Goal: Transaction & Acquisition: Purchase product/service

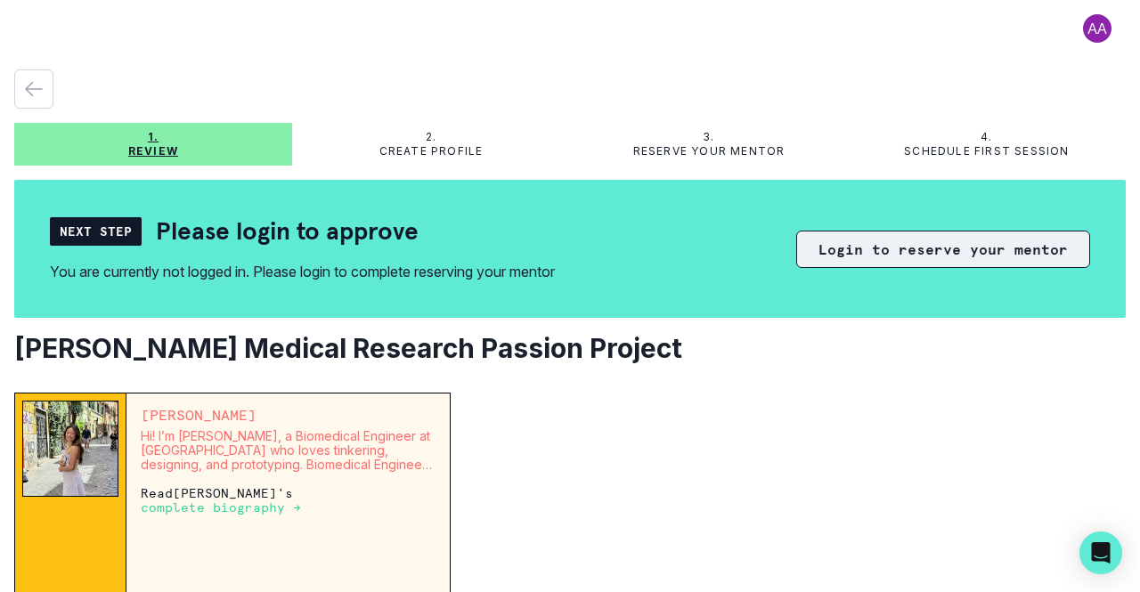
click at [887, 253] on button "Login to reserve your mentor" at bounding box center [943, 249] width 294 height 37
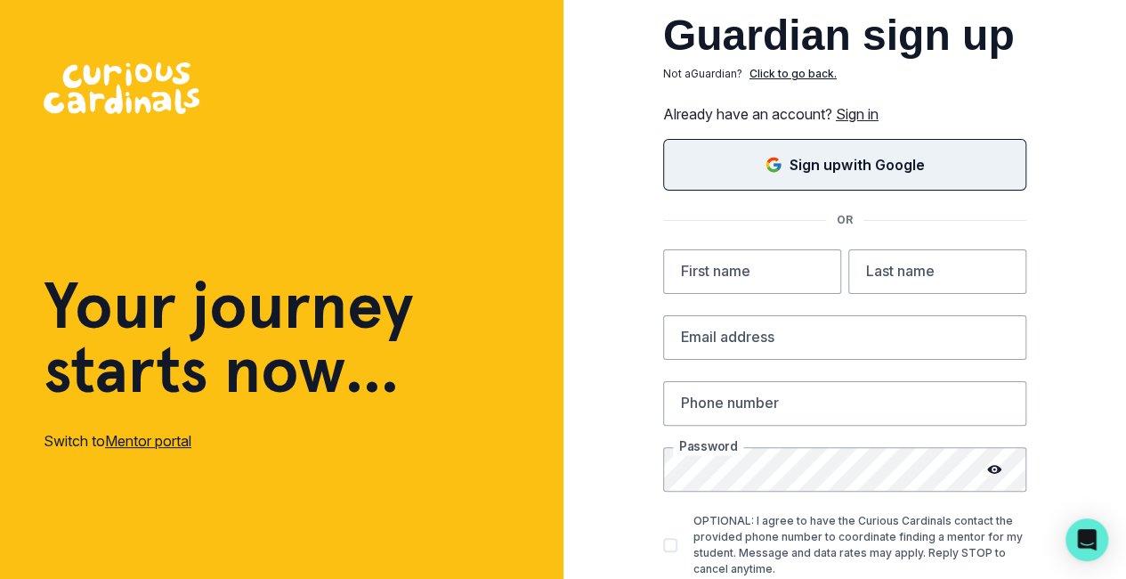
click at [829, 161] on p "Sign up with Google" at bounding box center [857, 164] width 134 height 21
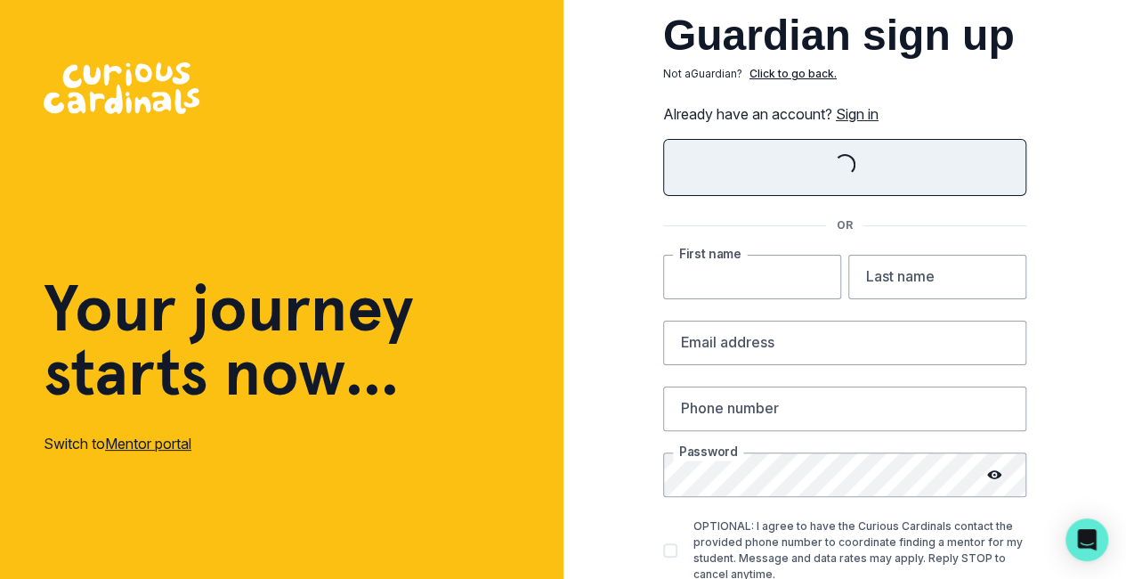
click at [721, 278] on input "text" at bounding box center [752, 277] width 178 height 45
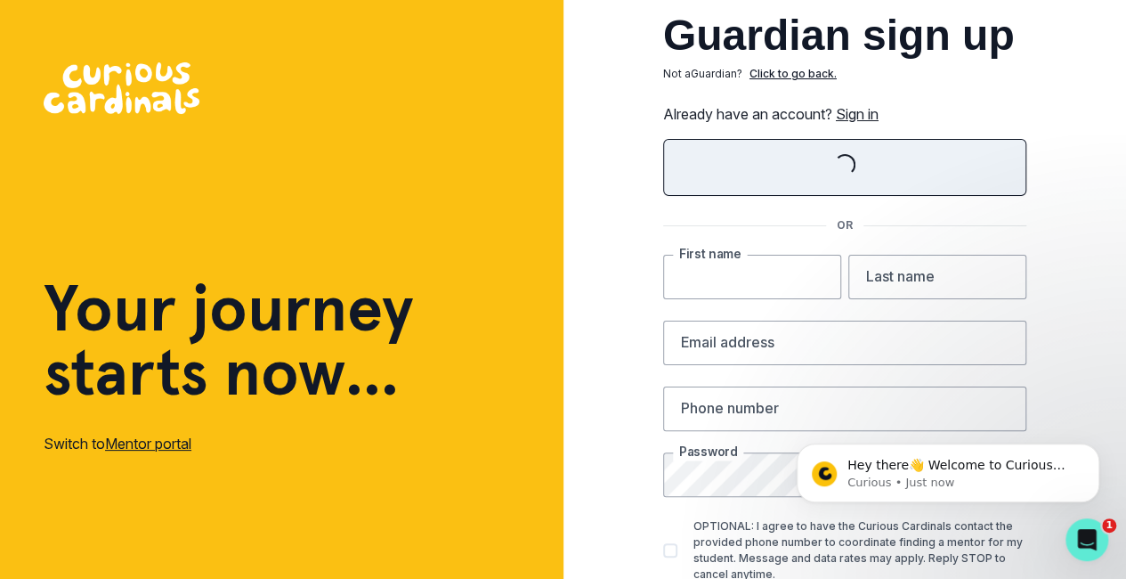
type input "Moonsung"
type input "[PERSON_NAME]"
type input "9498132319"
click at [792, 341] on input "email" at bounding box center [844, 343] width 363 height 45
type input "[EMAIL_ADDRESS][DOMAIN_NAME]"
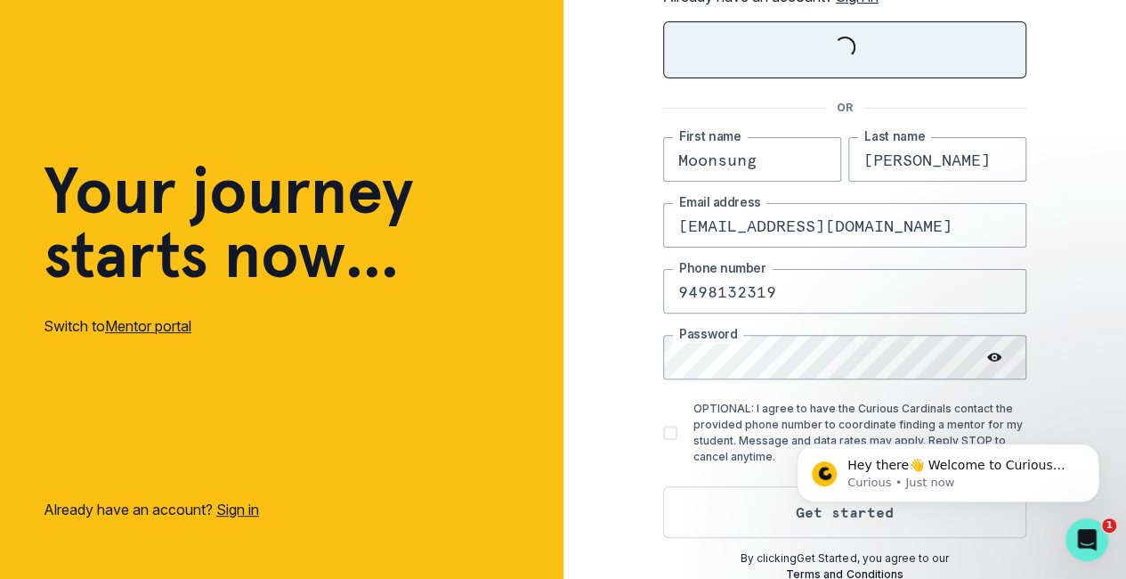
scroll to position [112, 0]
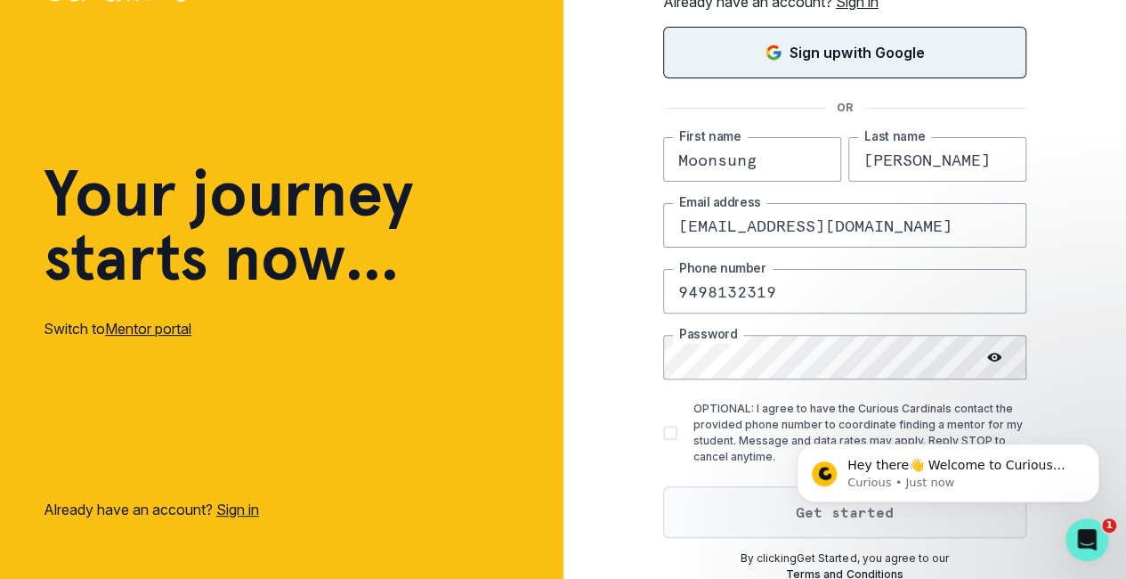
click at [744, 499] on button "Get started" at bounding box center [844, 512] width 363 height 52
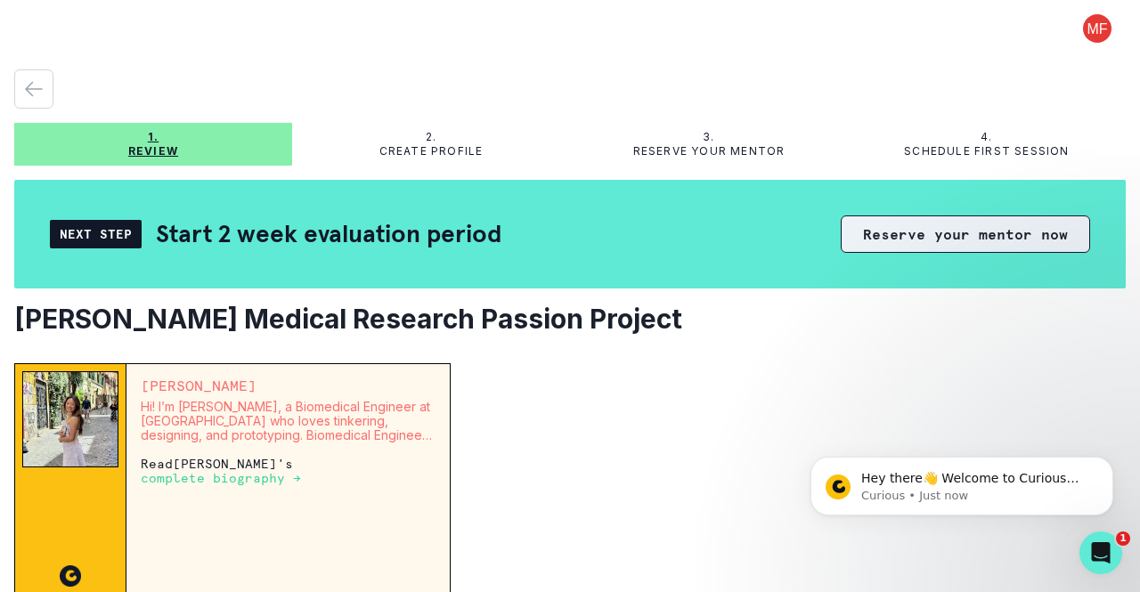
click at [921, 231] on button "Reserve your mentor now" at bounding box center [965, 233] width 249 height 37
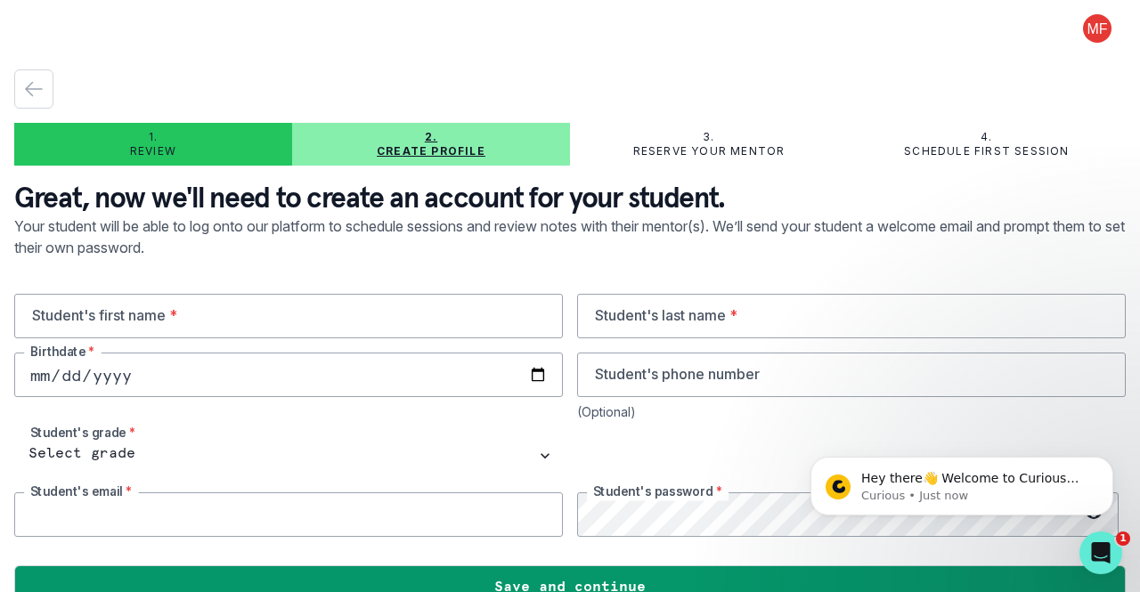
type input "[EMAIL_ADDRESS][DOMAIN_NAME]"
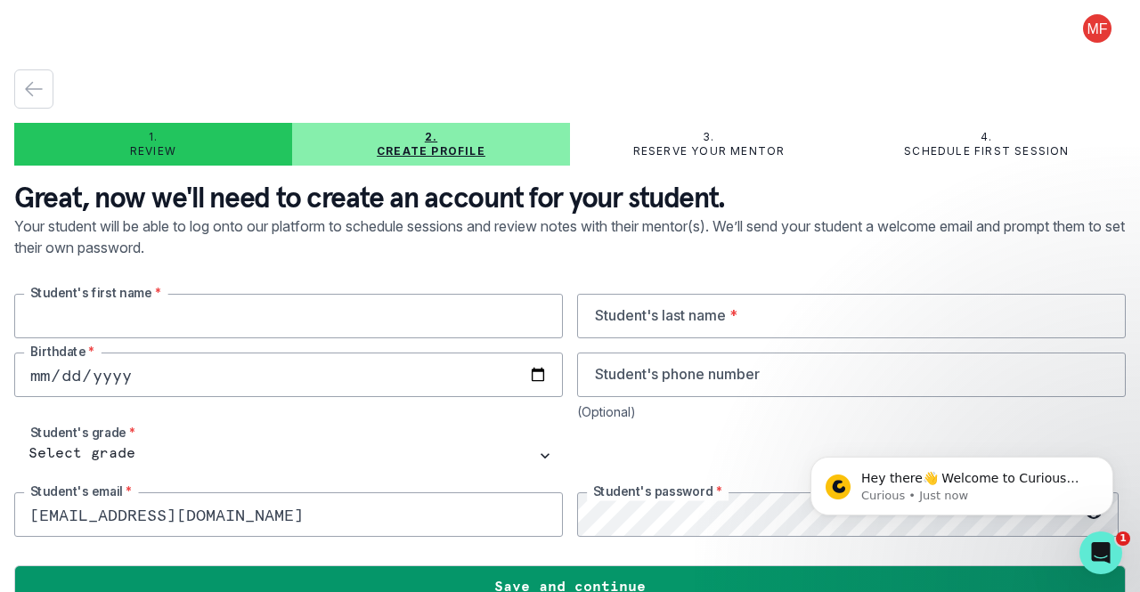
click at [215, 315] on input "text" at bounding box center [288, 316] width 548 height 45
type input "[PERSON_NAME]"
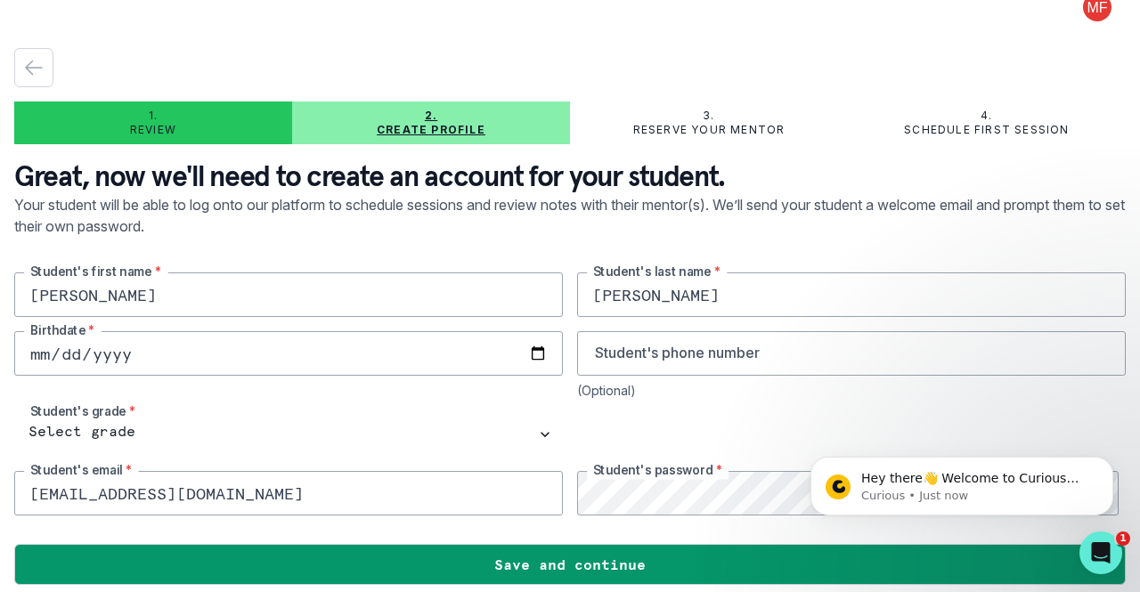
scroll to position [34, 0]
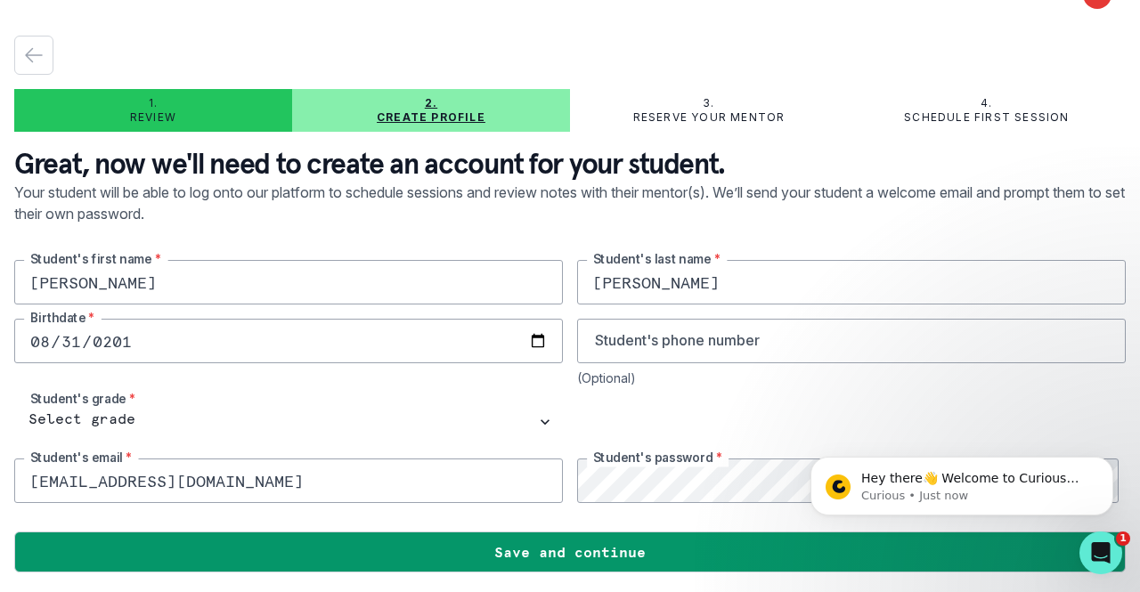
type input "[DATE]"
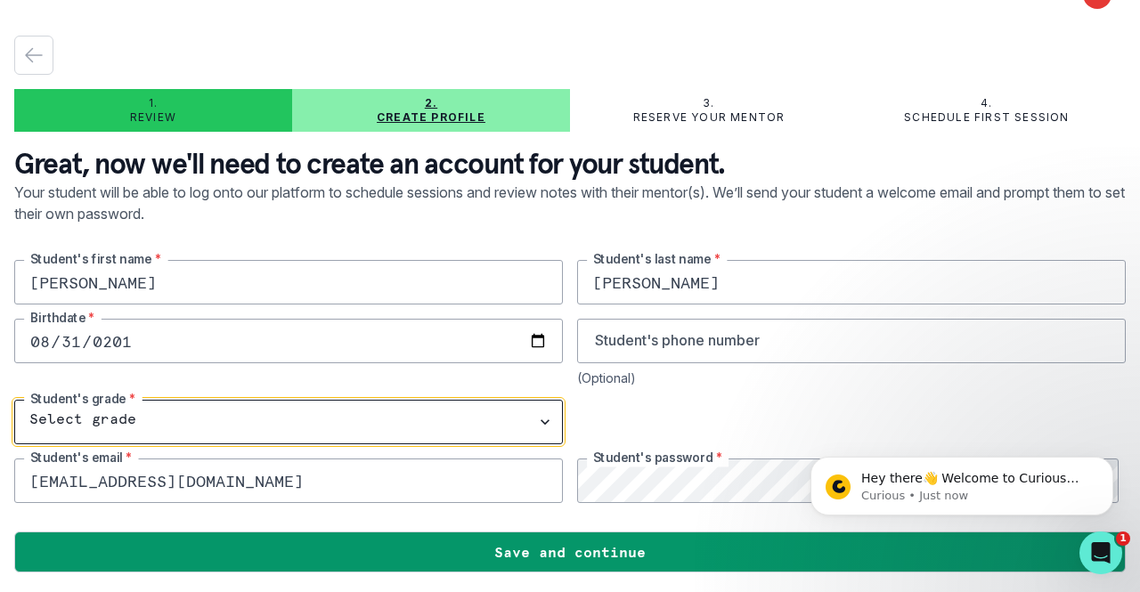
click at [108, 421] on select "Select grade 1st Grade 2nd Grade 3rd Grade 4th Grade 5th Grade 6th Grade 7th Gr…" at bounding box center [288, 422] width 548 height 45
select select "9th Grade"
click at [14, 400] on select "Select grade 1st Grade 2nd Grade 3rd Grade 4th Grade 5th Grade 6th Grade 7th Gr…" at bounding box center [288, 422] width 548 height 45
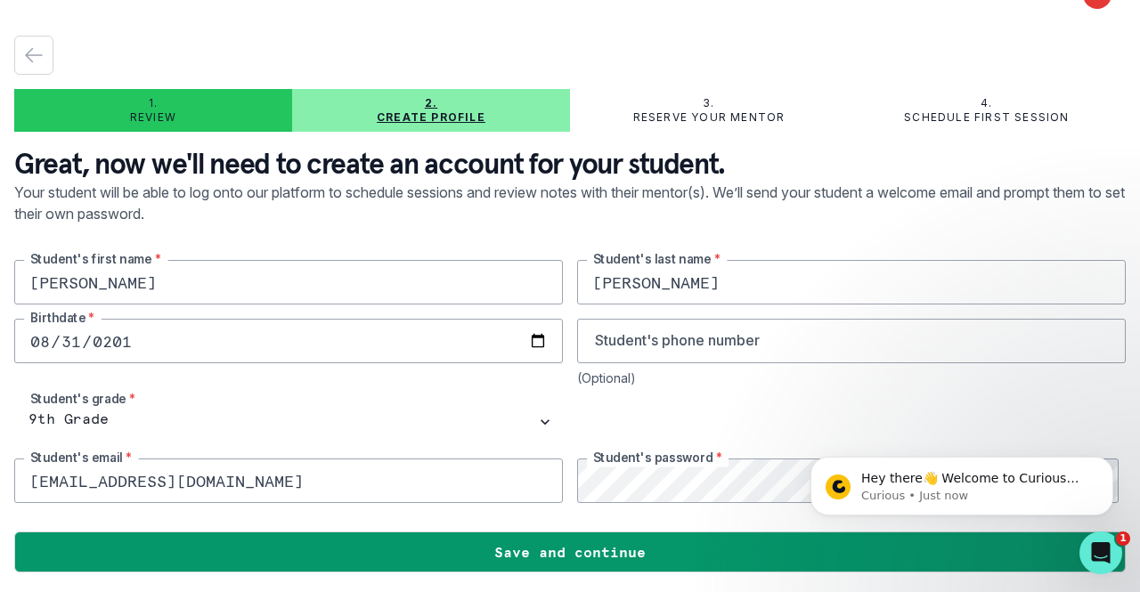
click at [623, 409] on div at bounding box center [851, 422] width 548 height 45
click at [236, 487] on input "[EMAIL_ADDRESS][DOMAIN_NAME]" at bounding box center [288, 481] width 548 height 45
drag, startPoint x: 89, startPoint y: 477, endPoint x: 22, endPoint y: 478, distance: 66.8
click at [22, 478] on input "[EMAIL_ADDRESS][DOMAIN_NAME]" at bounding box center [288, 481] width 548 height 45
type input "[EMAIL_ADDRESS][DOMAIN_NAME]"
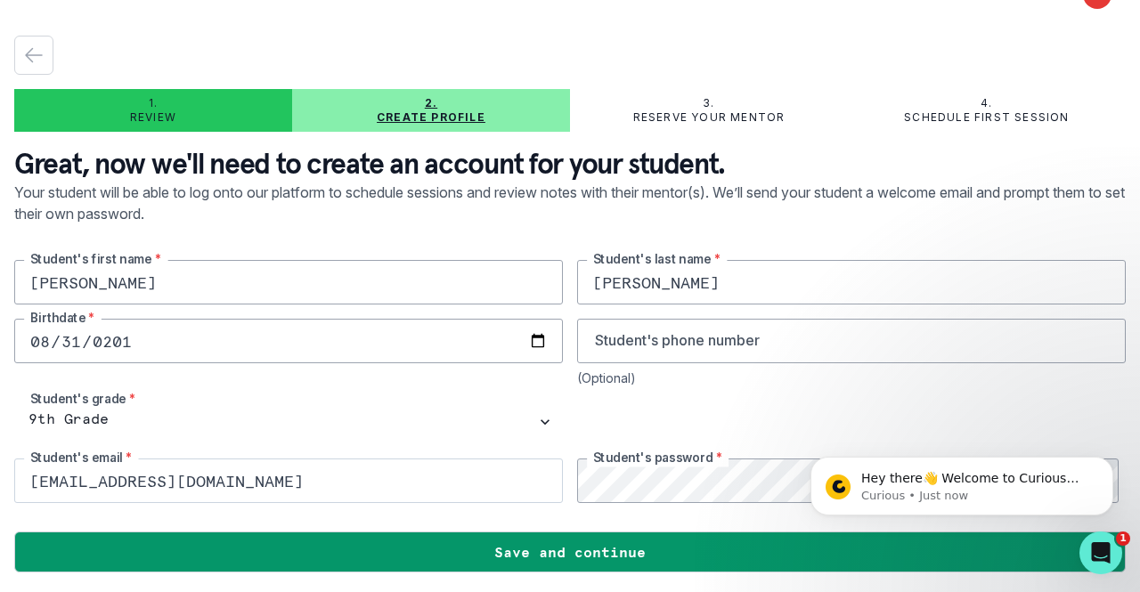
click at [480, 487] on div "[PERSON_NAME] Student's first name * [PERSON_NAME] Student's last name * [DEMOG…" at bounding box center [569, 381] width 1111 height 243
click at [984, 396] on div "[PERSON_NAME] Student's first name * [PERSON_NAME] Student's last name * [DEMOG…" at bounding box center [569, 381] width 1111 height 243
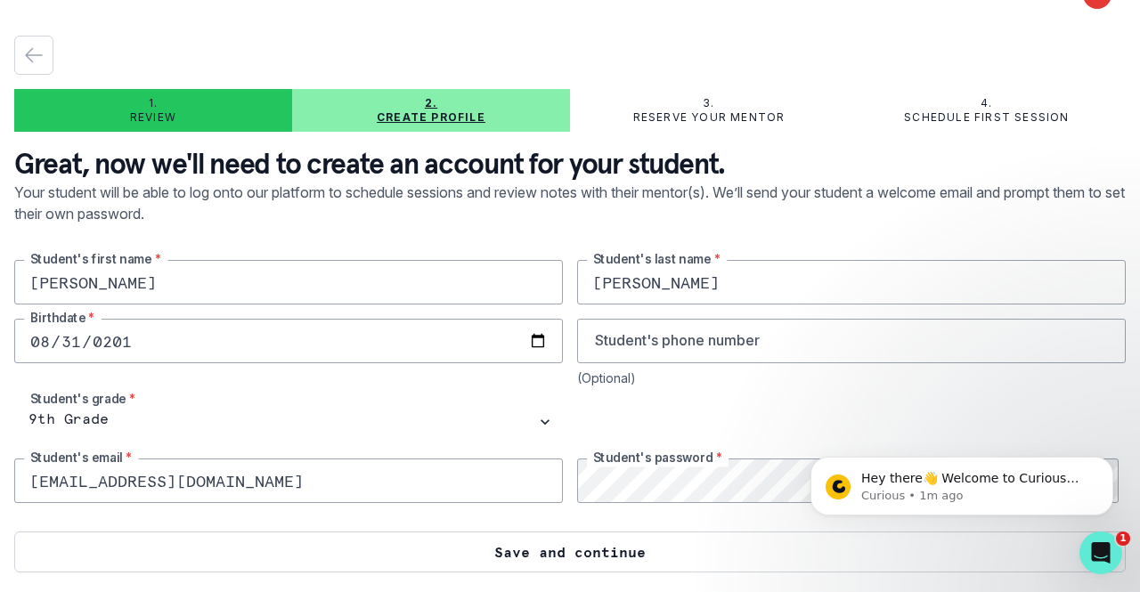
click at [548, 549] on button "Save and continue" at bounding box center [569, 552] width 1111 height 41
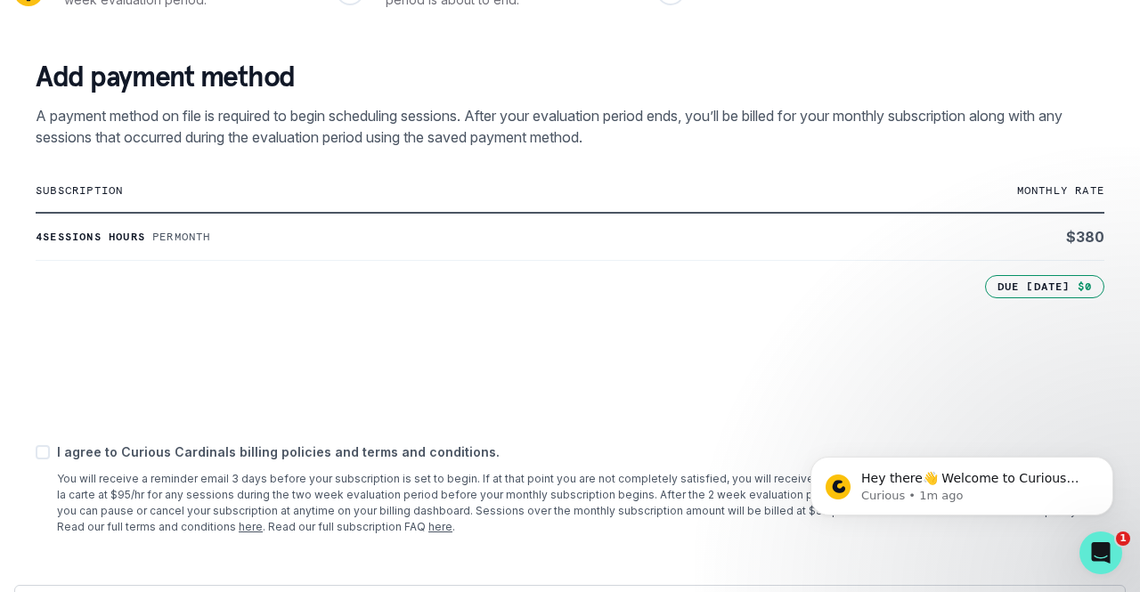
scroll to position [301, 0]
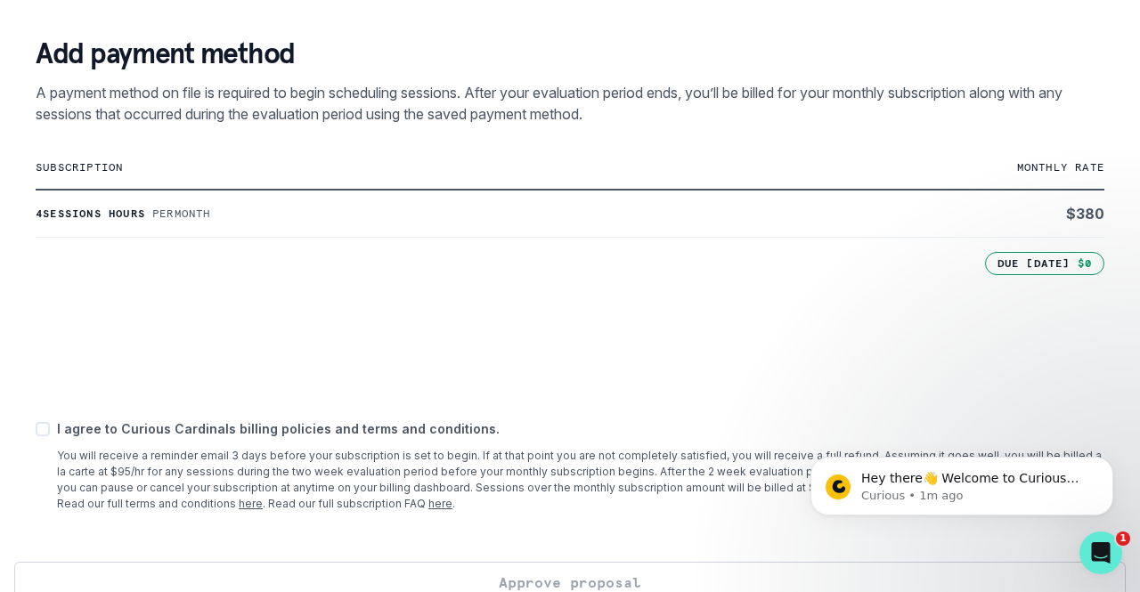
click at [45, 428] on span at bounding box center [43, 429] width 14 height 14
click at [36, 428] on input "checkbox" at bounding box center [35, 428] width 1 height 1
checkbox input "true"
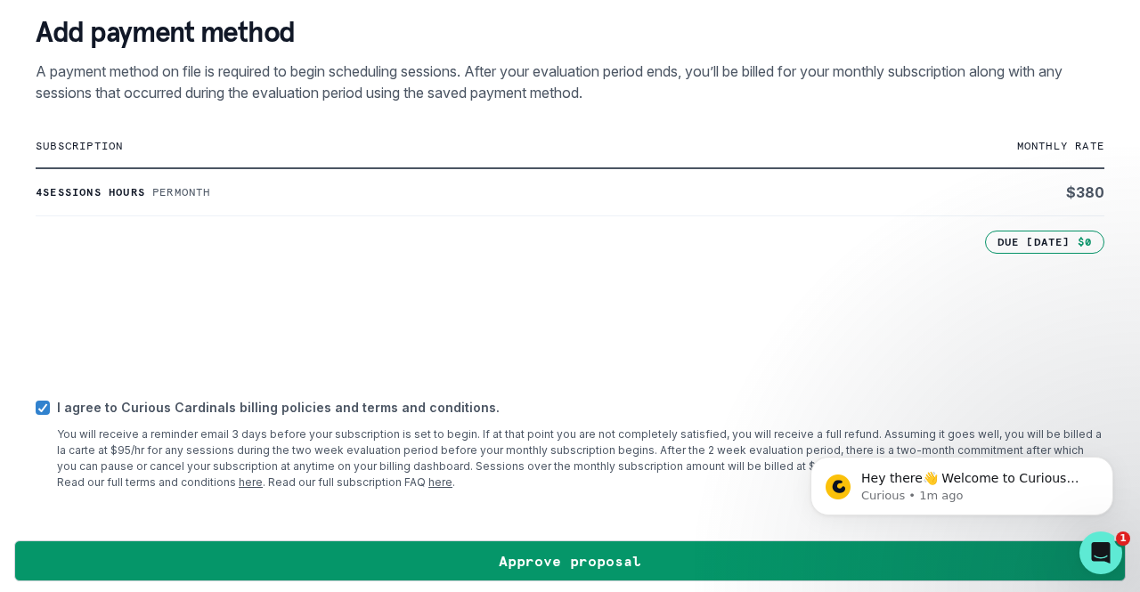
scroll to position [332, 0]
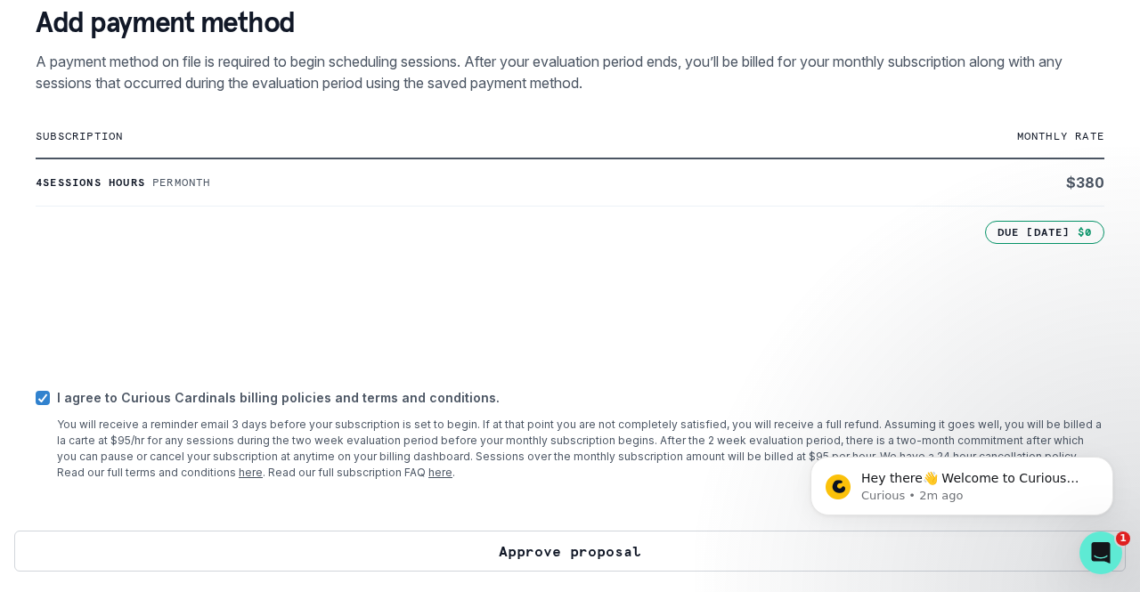
click at [523, 552] on button "Approve proposal" at bounding box center [569, 551] width 1111 height 41
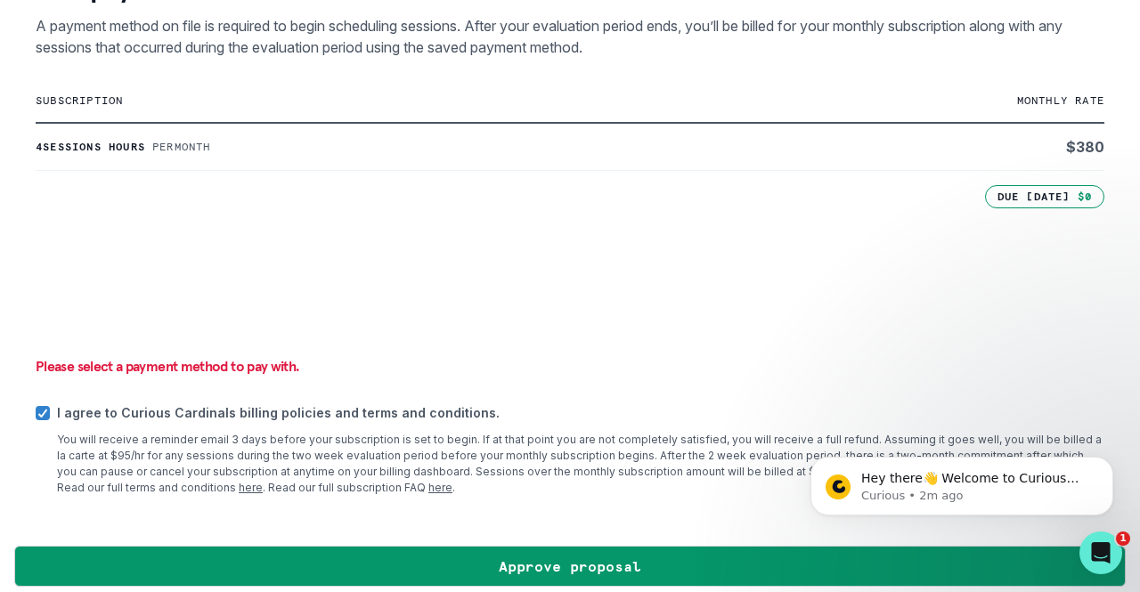
scroll to position [383, 0]
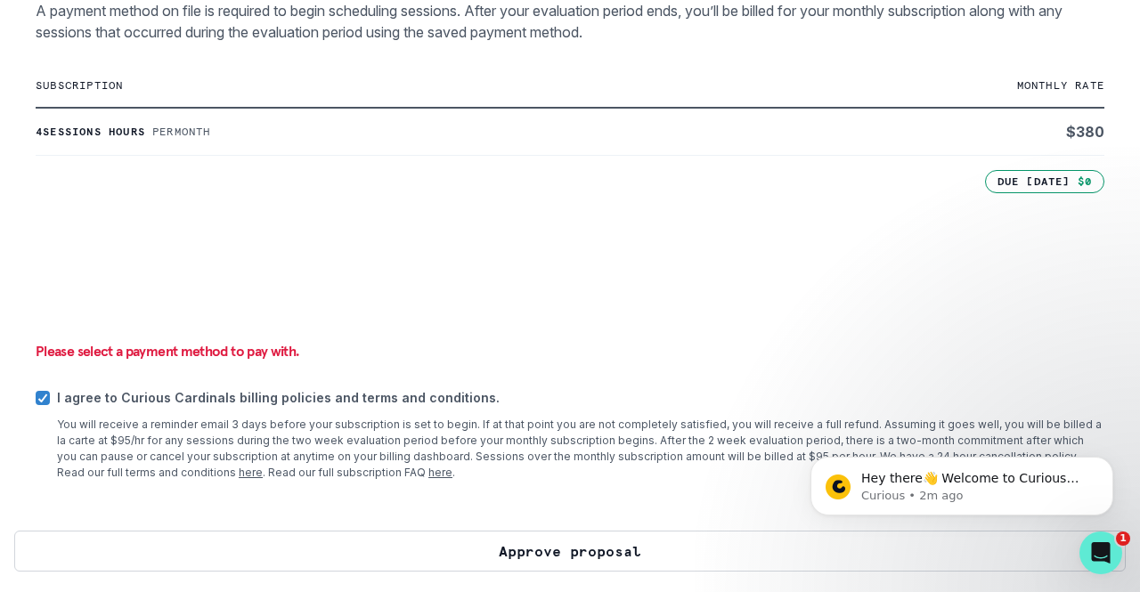
click at [566, 549] on button "Approve proposal" at bounding box center [569, 551] width 1111 height 41
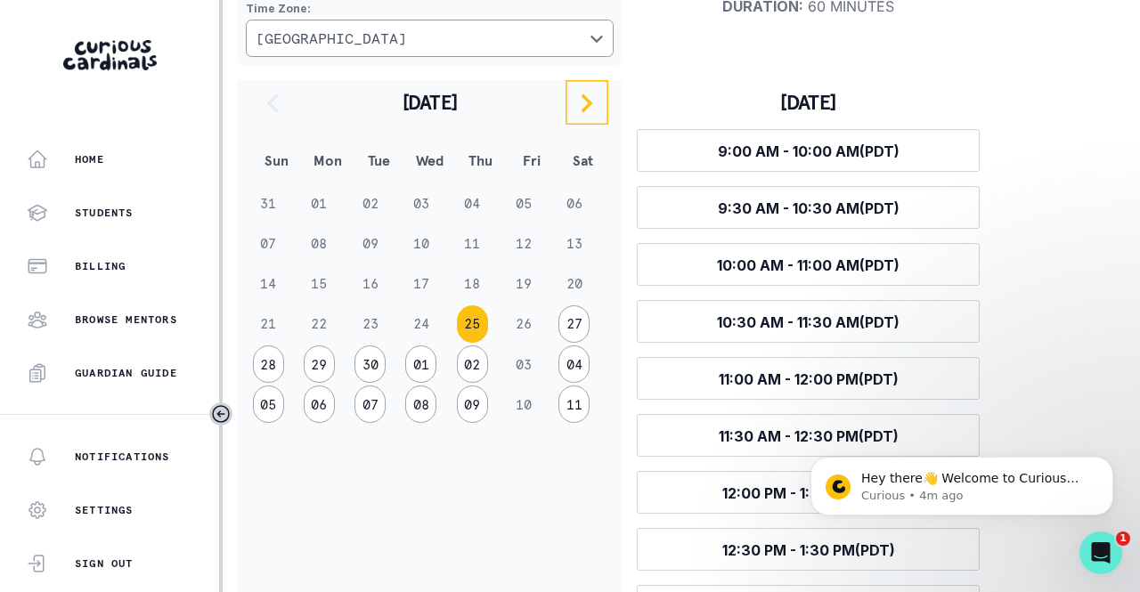
scroll to position [267, 0]
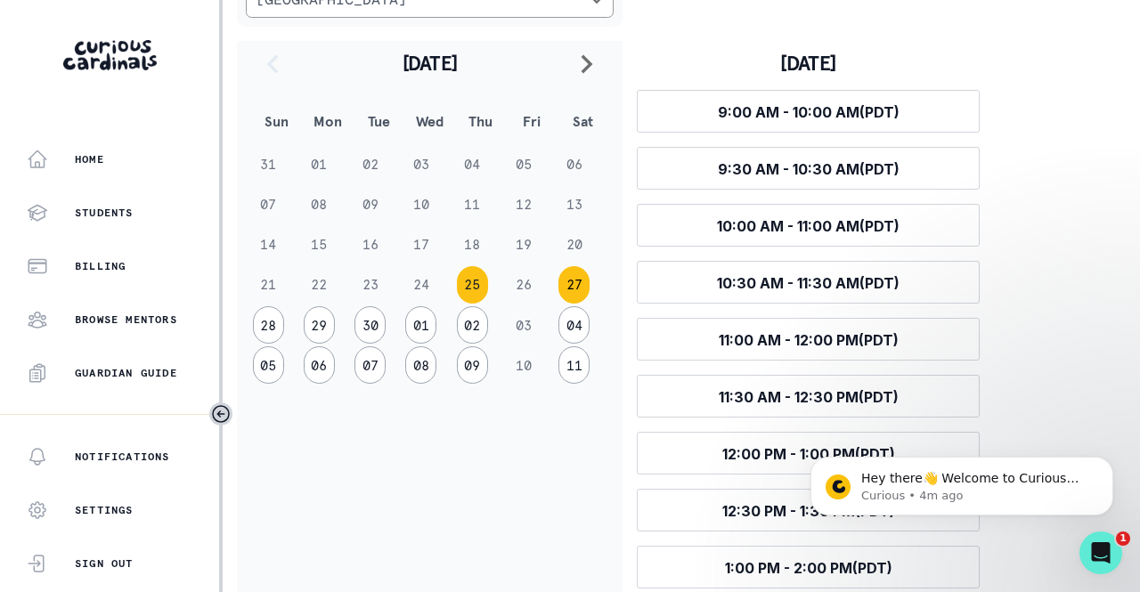
click at [573, 283] on button "27" at bounding box center [573, 284] width 31 height 37
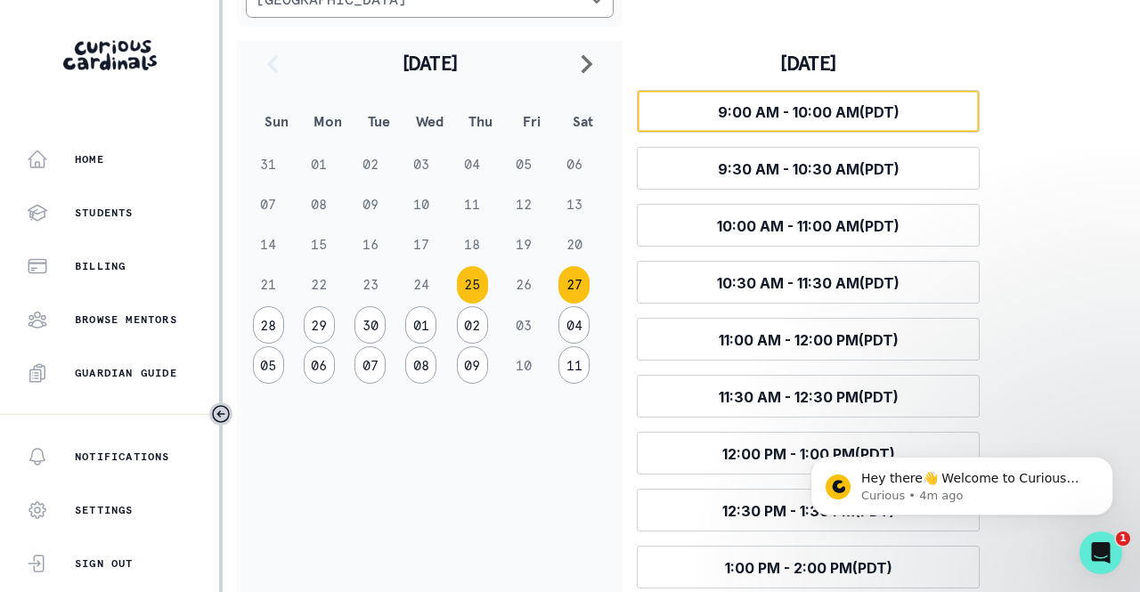
scroll to position [118, 0]
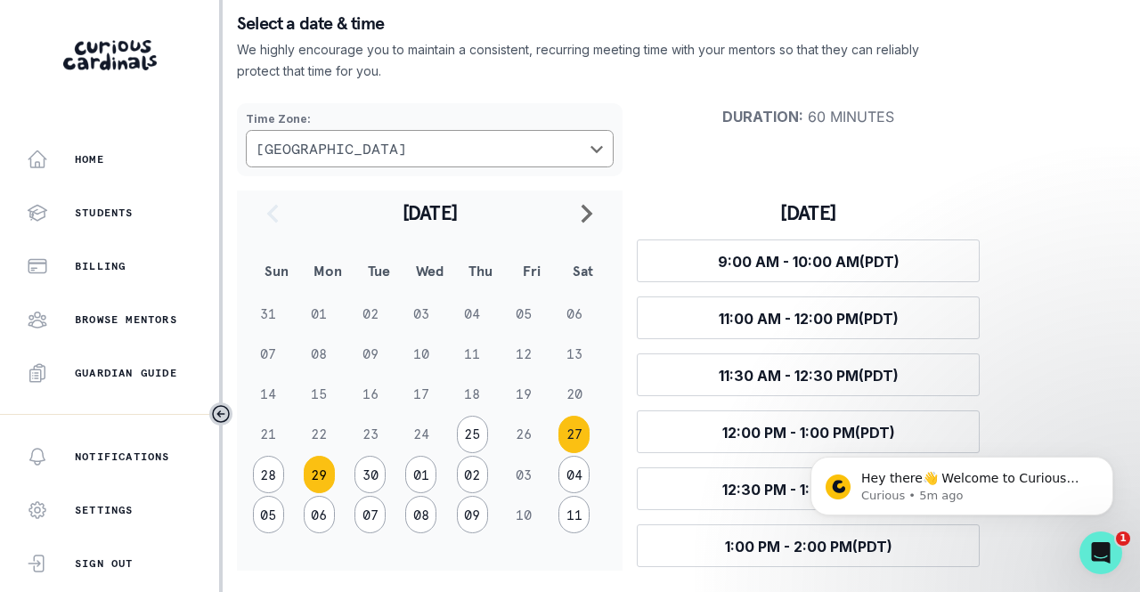
click at [321, 473] on button "29" at bounding box center [319, 474] width 31 height 37
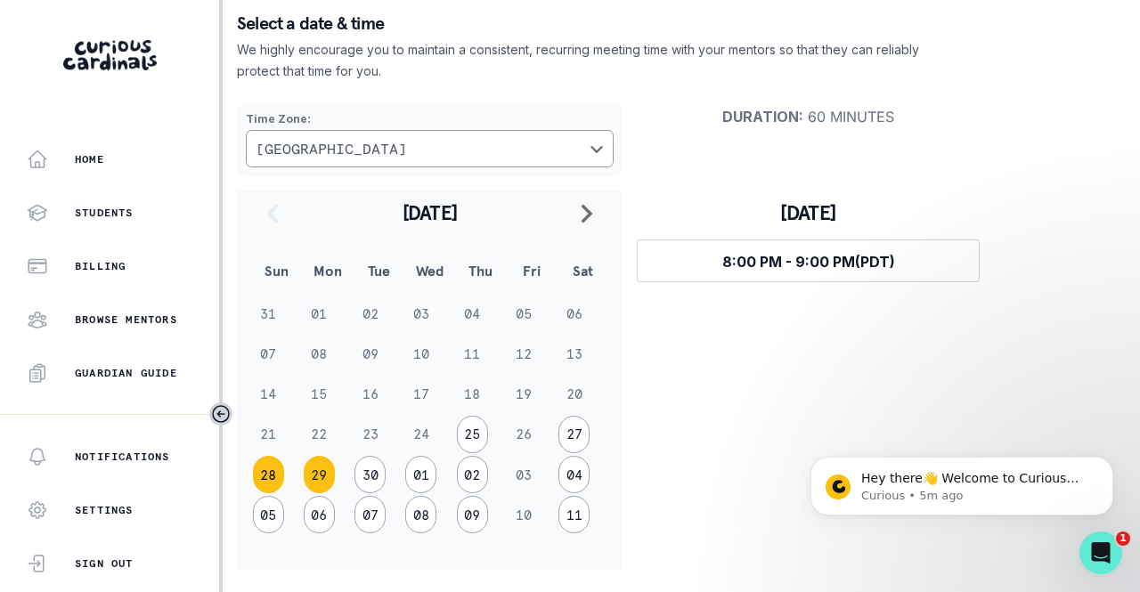
click at [273, 475] on button "28" at bounding box center [268, 474] width 31 height 37
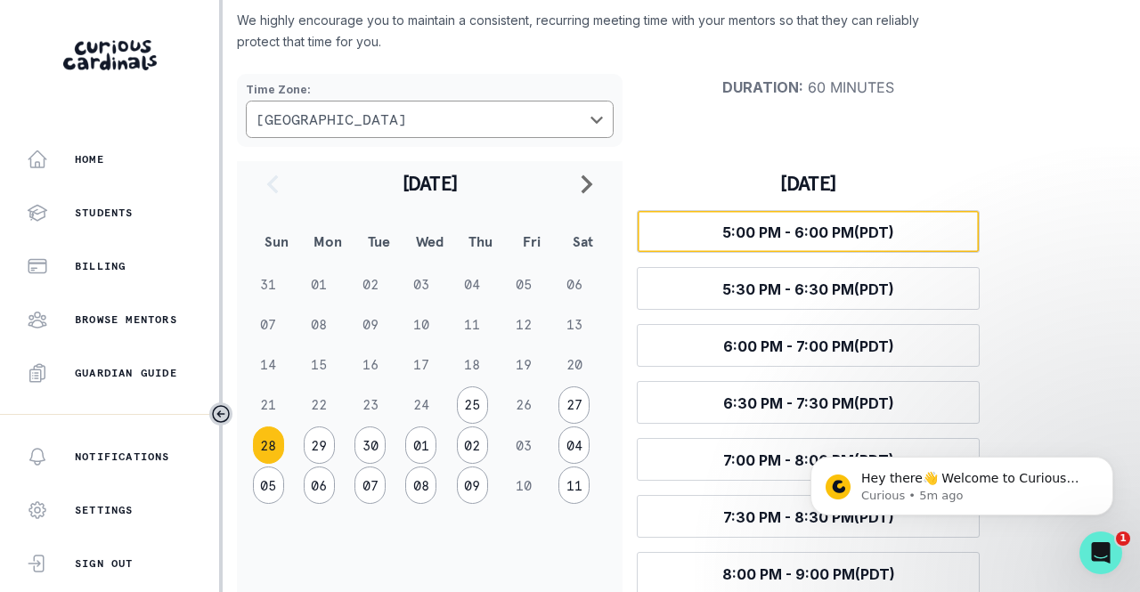
scroll to position [172, 0]
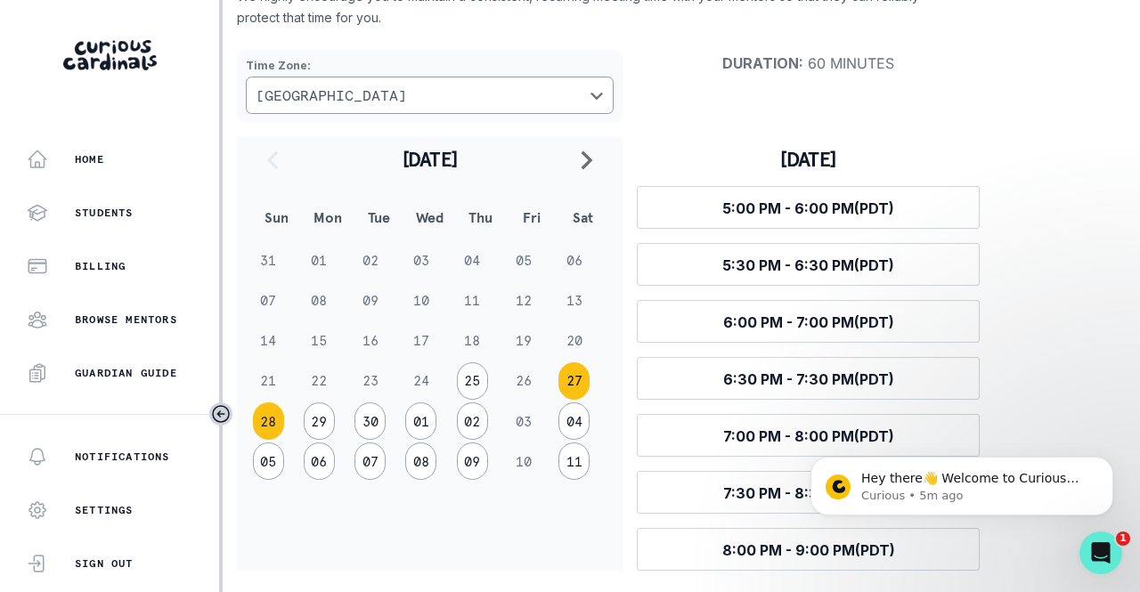
click at [568, 386] on button "27" at bounding box center [573, 380] width 31 height 37
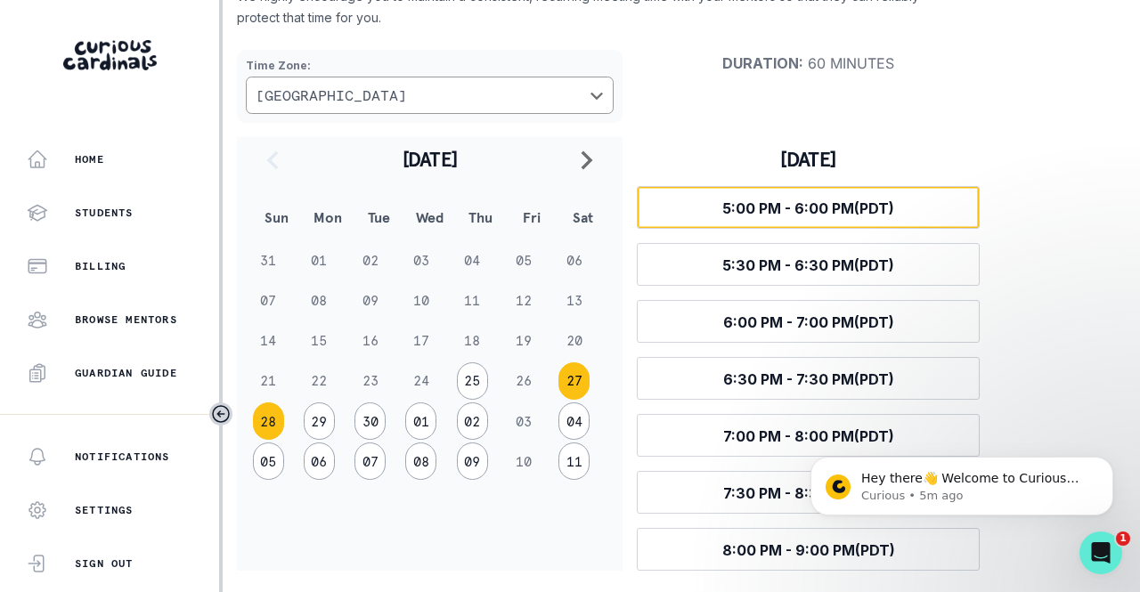
scroll to position [118, 0]
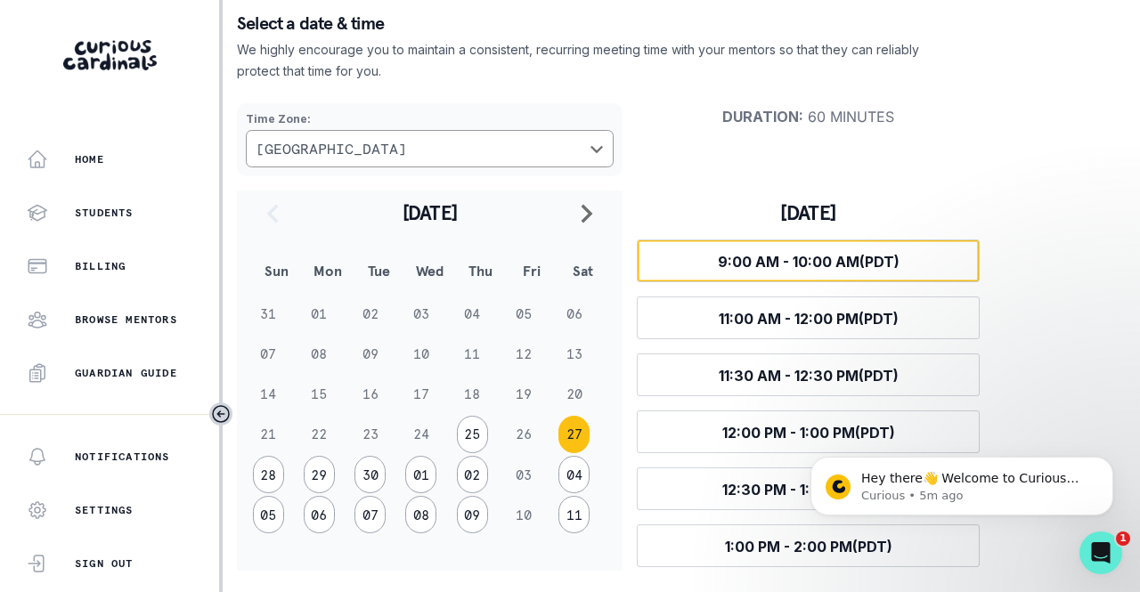
click at [759, 257] on span "9:00 AM - 10:00 AM (PDT)" at bounding box center [809, 262] width 182 height 18
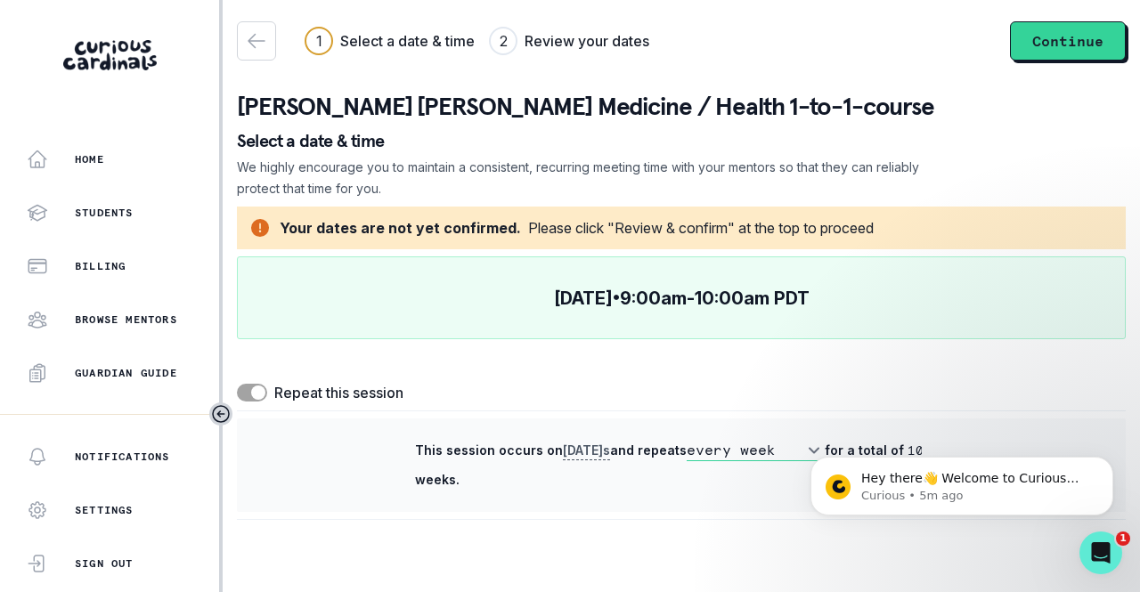
scroll to position [0, 0]
click at [253, 47] on icon "button" at bounding box center [256, 40] width 21 height 21
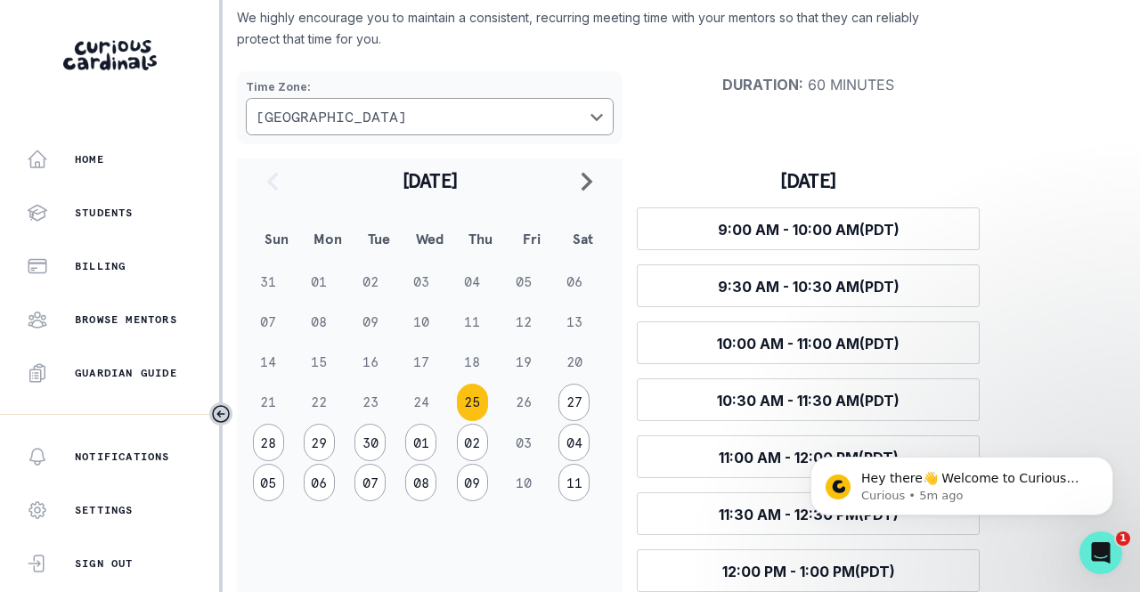
scroll to position [178, 0]
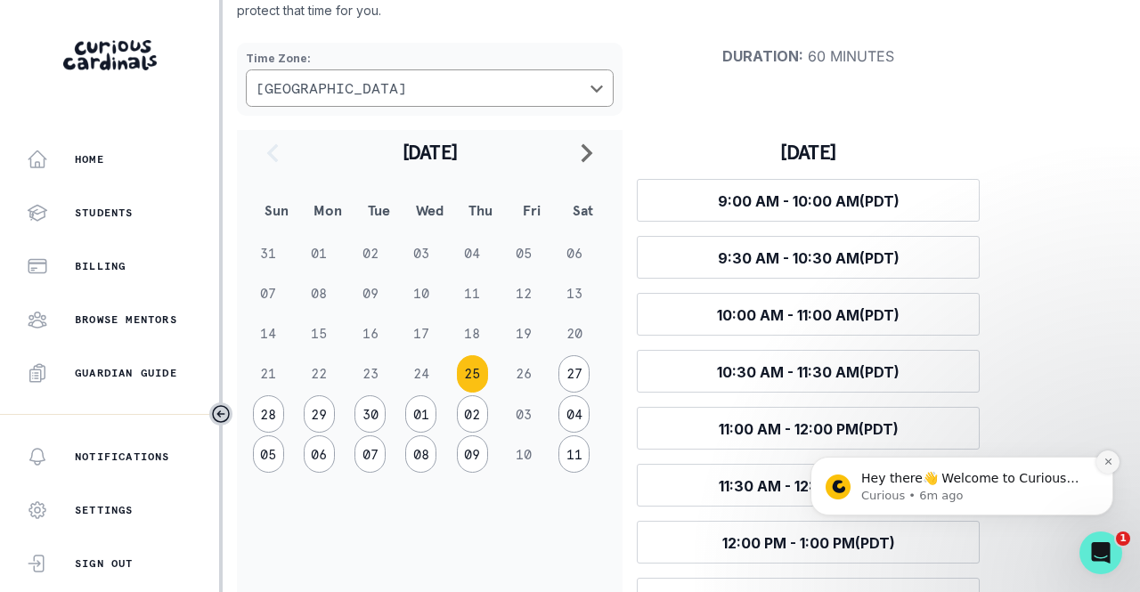
click at [1110, 463] on icon "Dismiss notification" at bounding box center [1108, 462] width 10 height 10
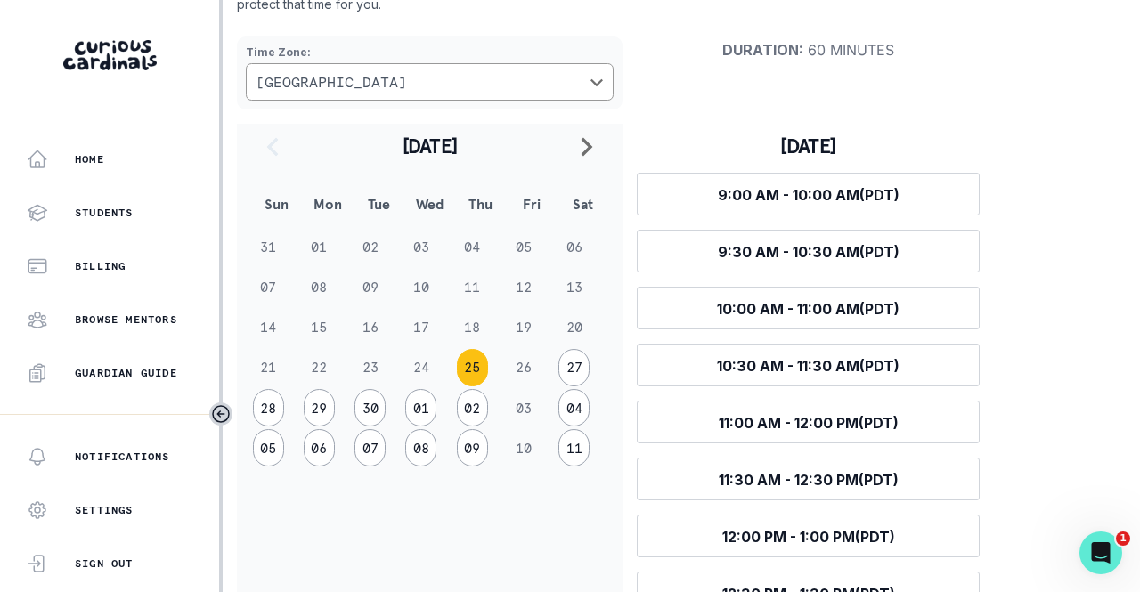
scroll to position [254, 0]
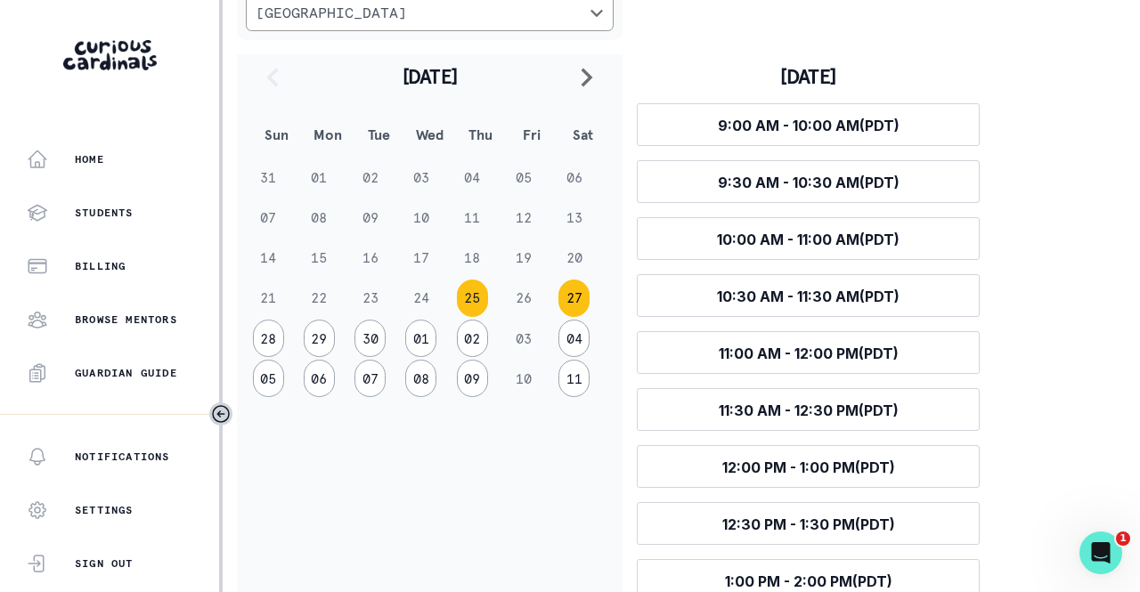
click at [575, 300] on button "27" at bounding box center [573, 298] width 31 height 37
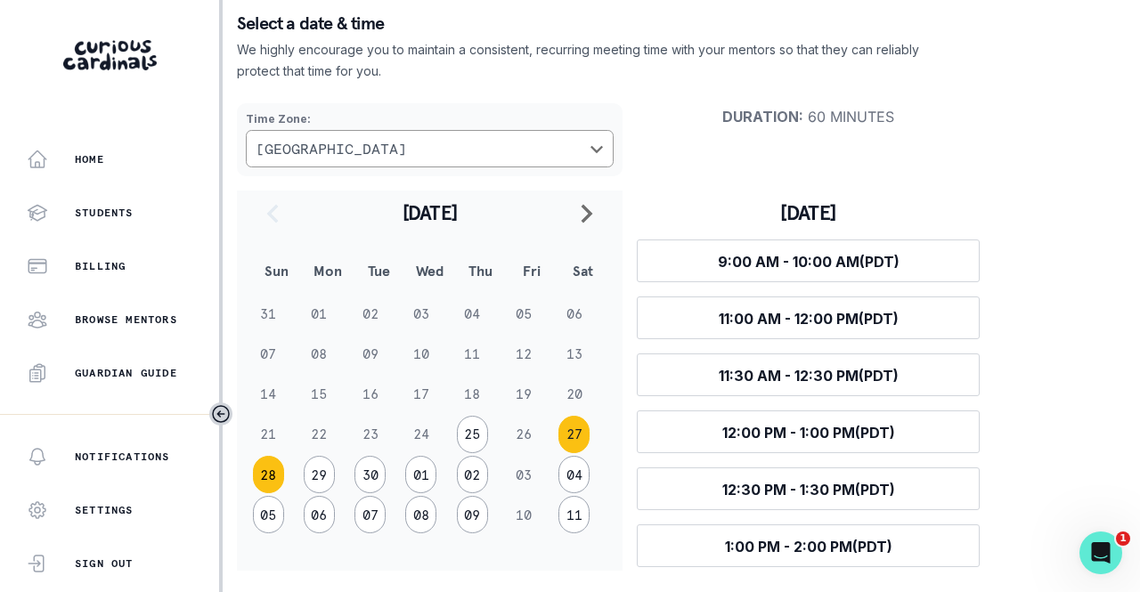
click at [267, 467] on button "28" at bounding box center [268, 474] width 31 height 37
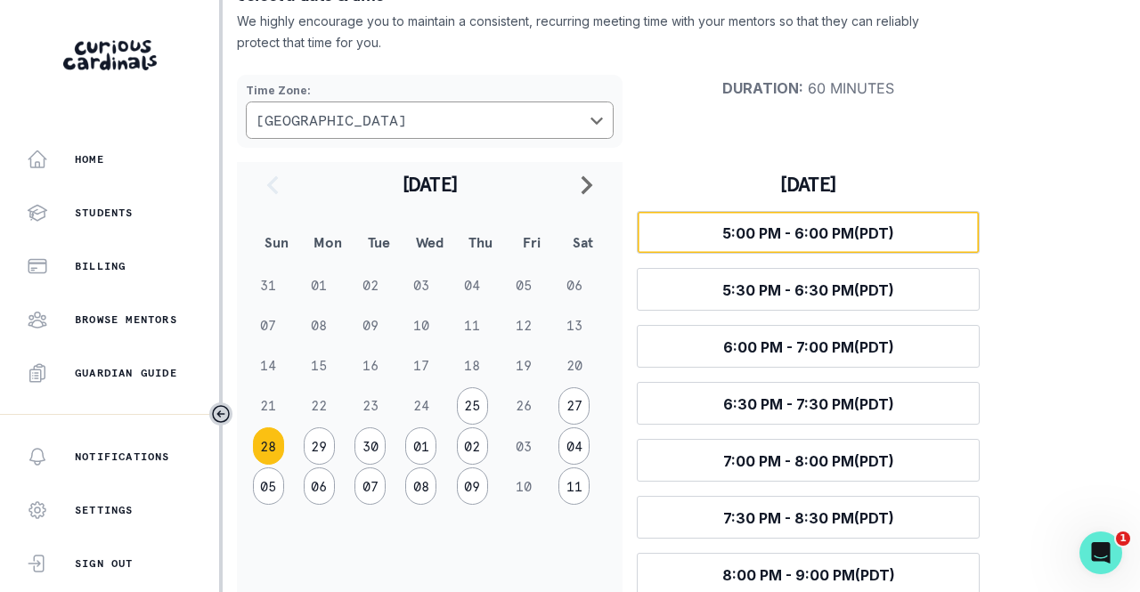
scroll to position [172, 0]
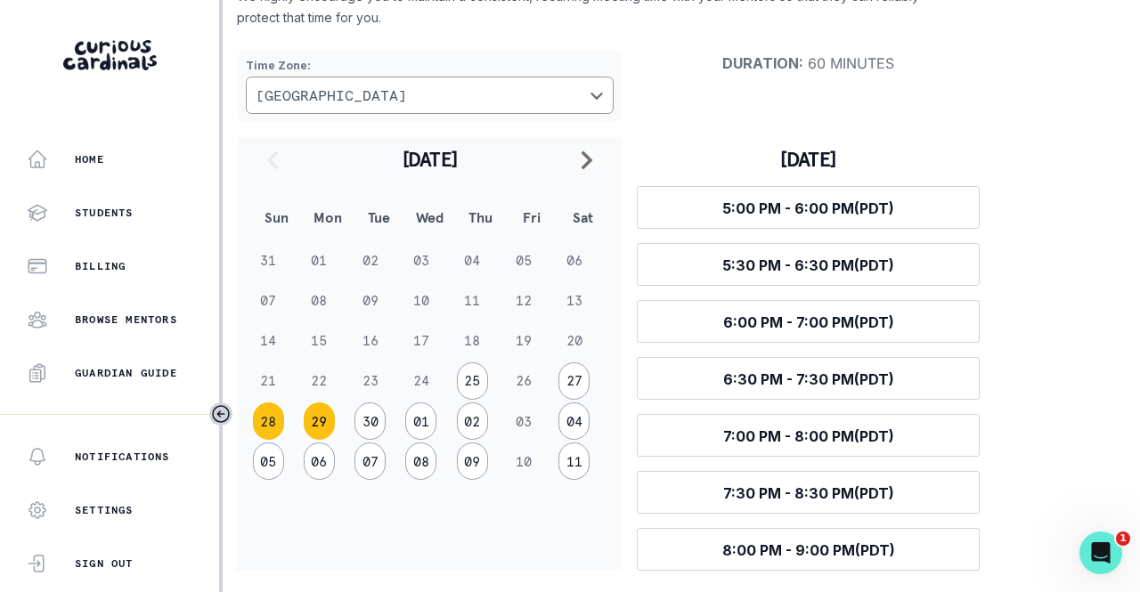
click at [317, 430] on button "29" at bounding box center [319, 420] width 31 height 37
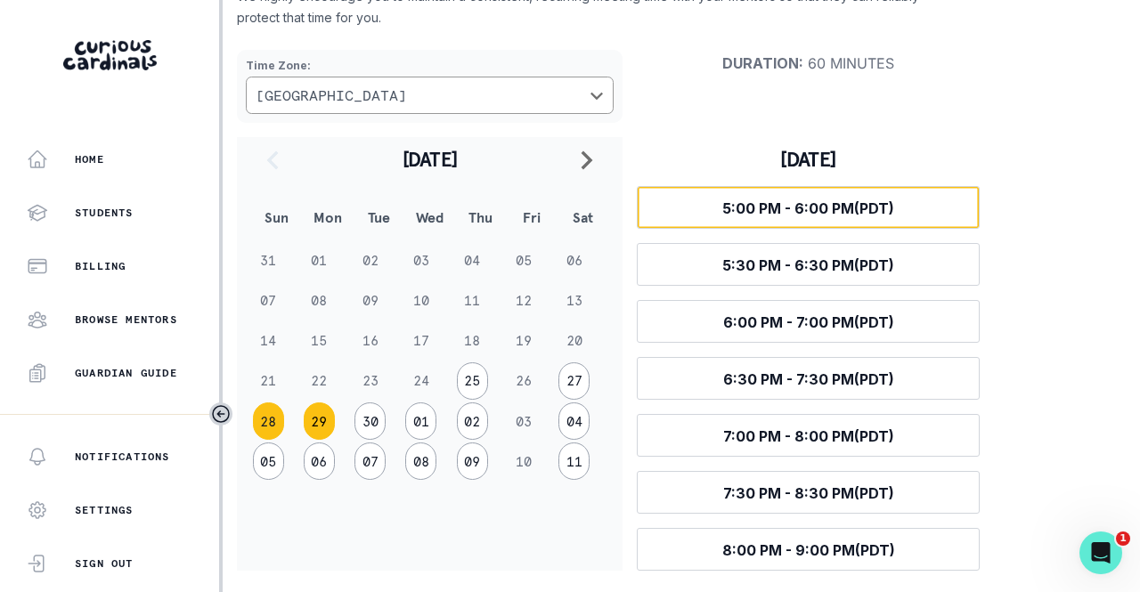
scroll to position [118, 0]
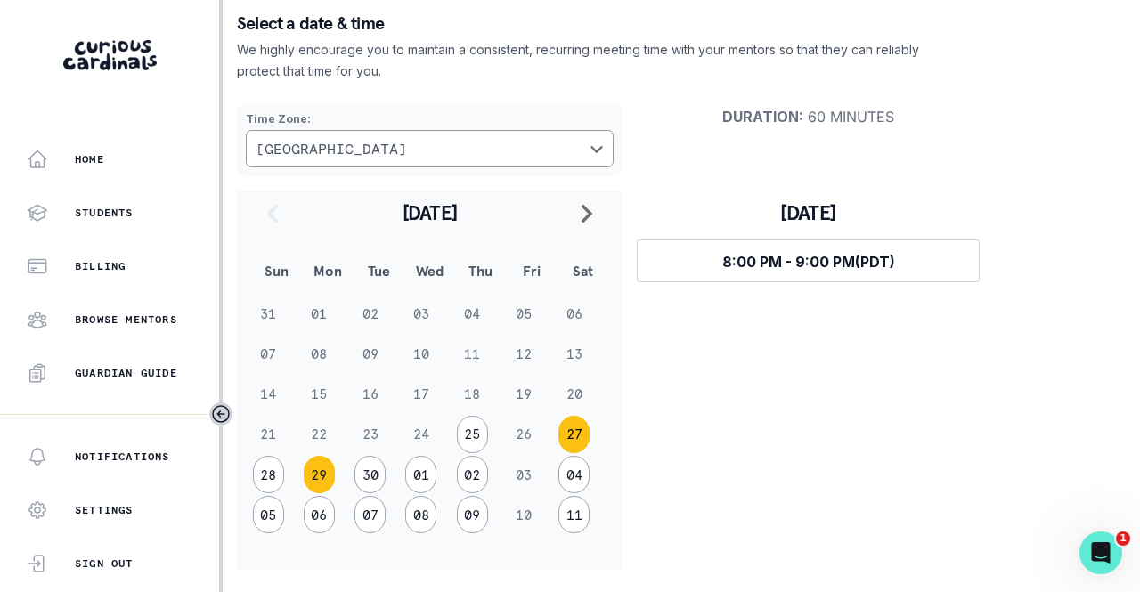
click at [575, 435] on button "27" at bounding box center [573, 434] width 31 height 37
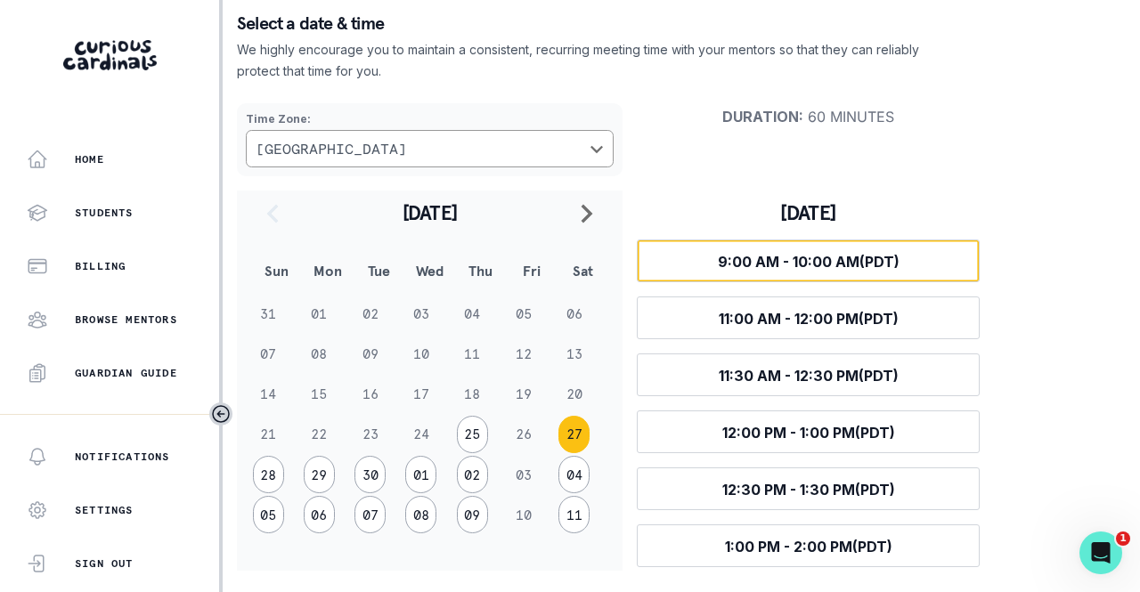
click at [840, 263] on span "9:00 AM - 10:00 AM (PDT)" at bounding box center [809, 262] width 182 height 18
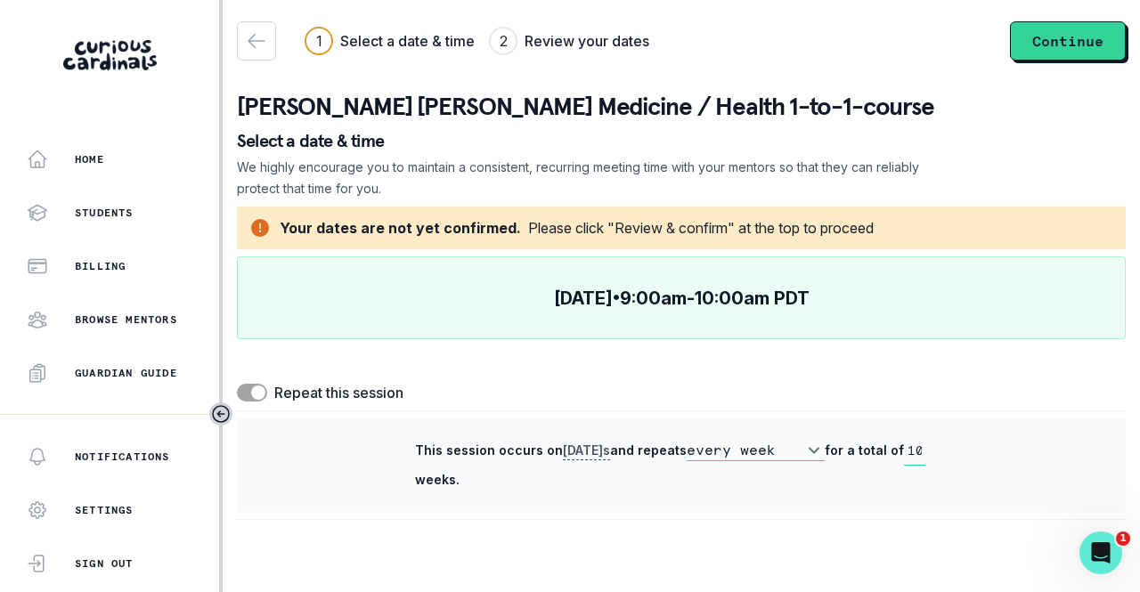
scroll to position [0, 0]
click at [500, 38] on div "2" at bounding box center [504, 40] width 8 height 21
click at [1044, 45] on button "Continue" at bounding box center [1068, 40] width 116 height 39
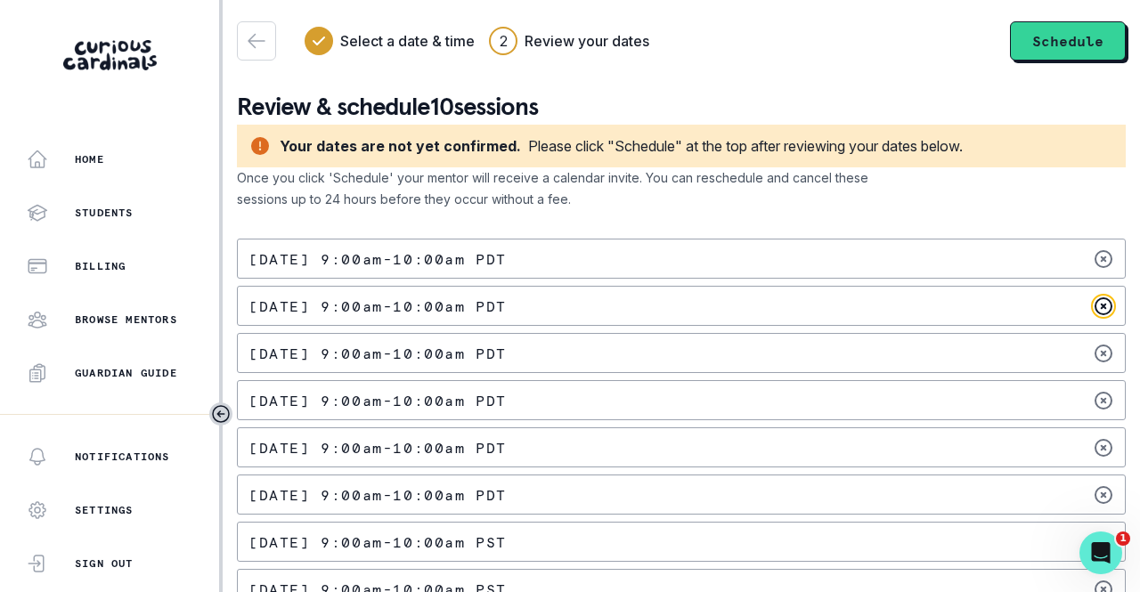
click at [1095, 305] on icon at bounding box center [1103, 306] width 16 height 16
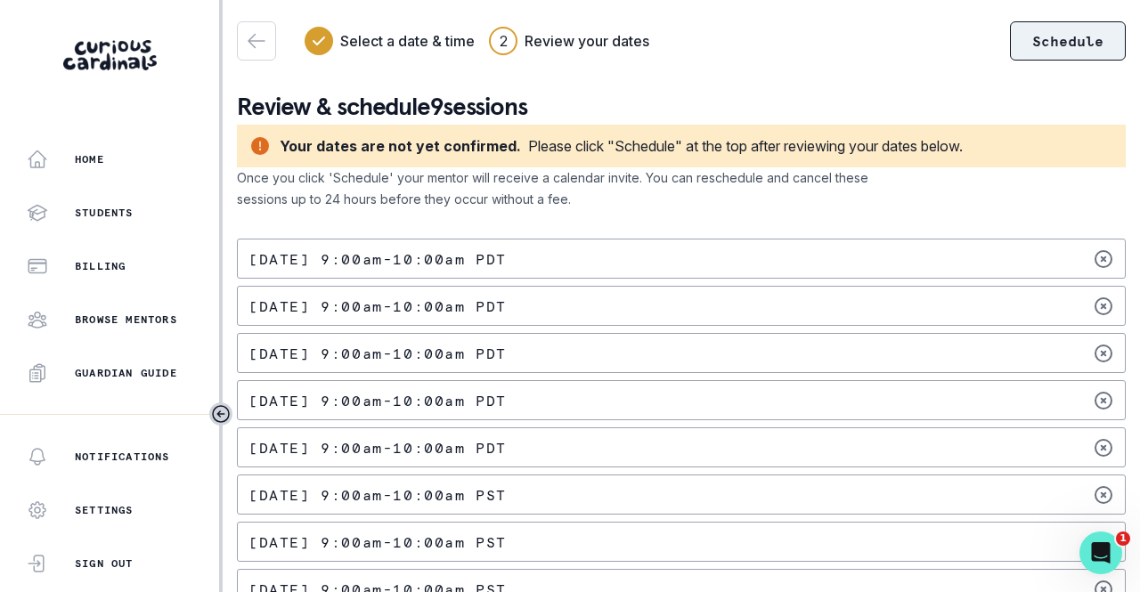
click at [1022, 36] on button "Schedule" at bounding box center [1068, 40] width 116 height 39
